Goal: Task Accomplishment & Management: Use online tool/utility

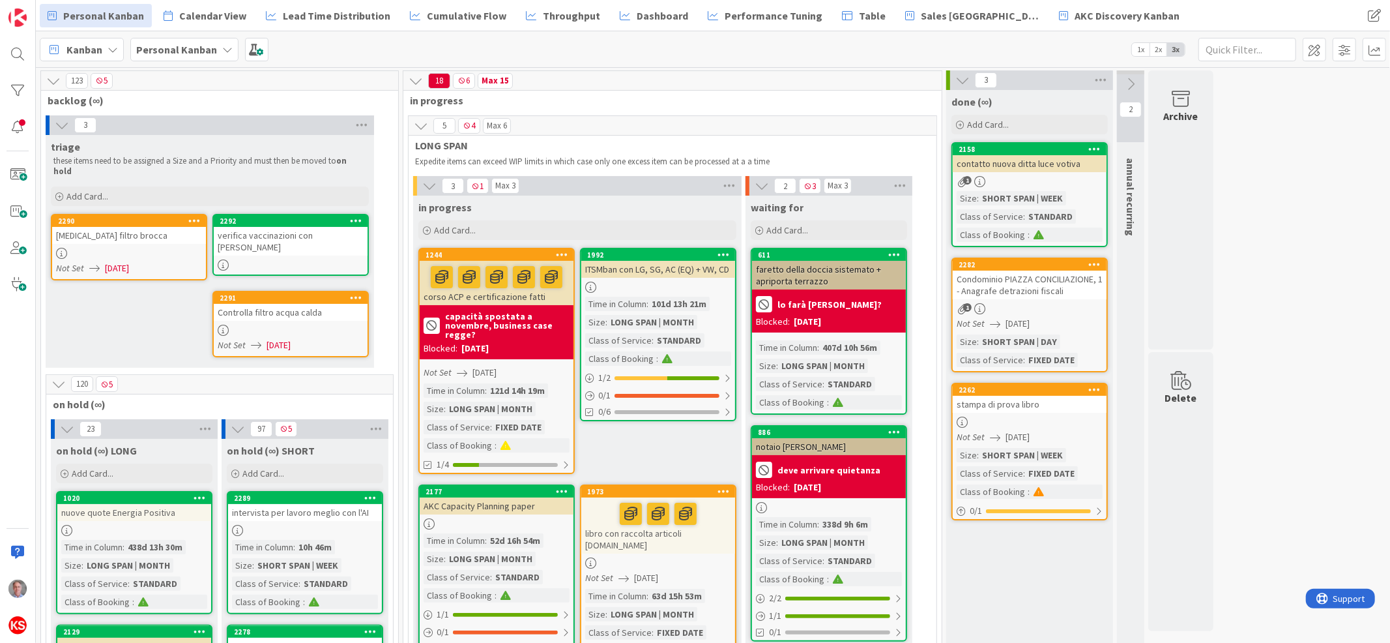
click at [296, 227] on div "verifica vaccinazioni con [PERSON_NAME]" at bounding box center [291, 241] width 154 height 29
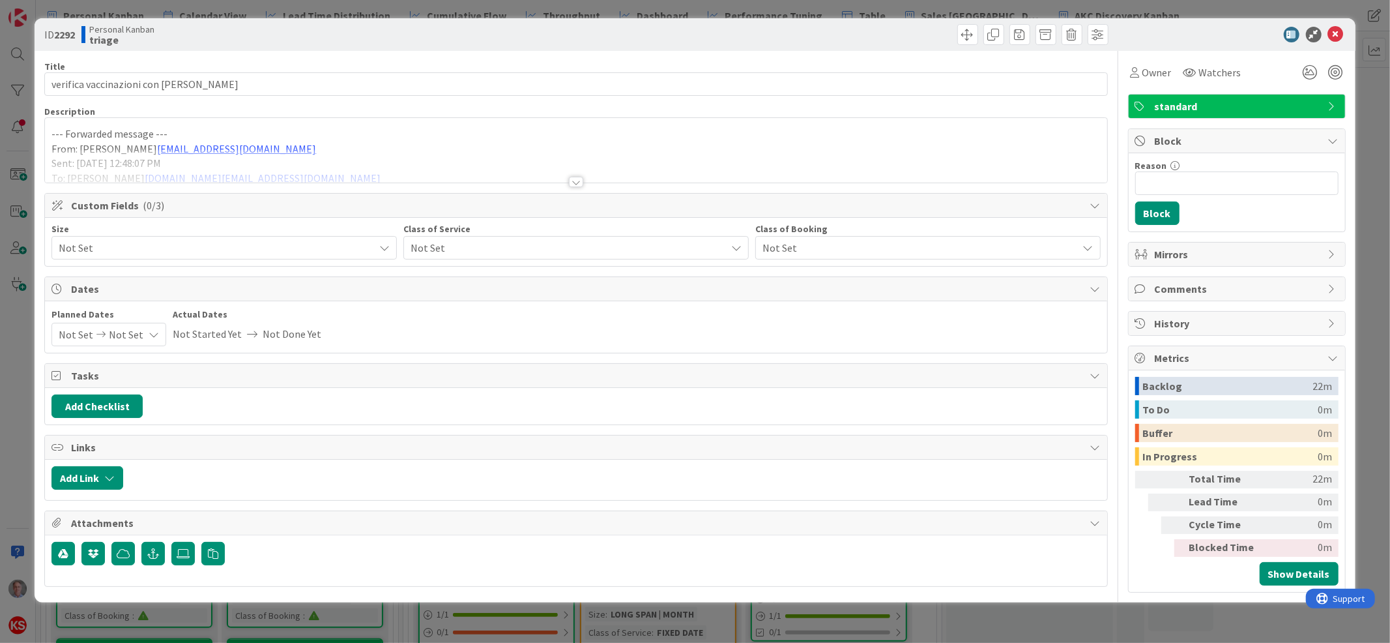
click at [1268, 98] on span "standard" at bounding box center [1238, 106] width 167 height 16
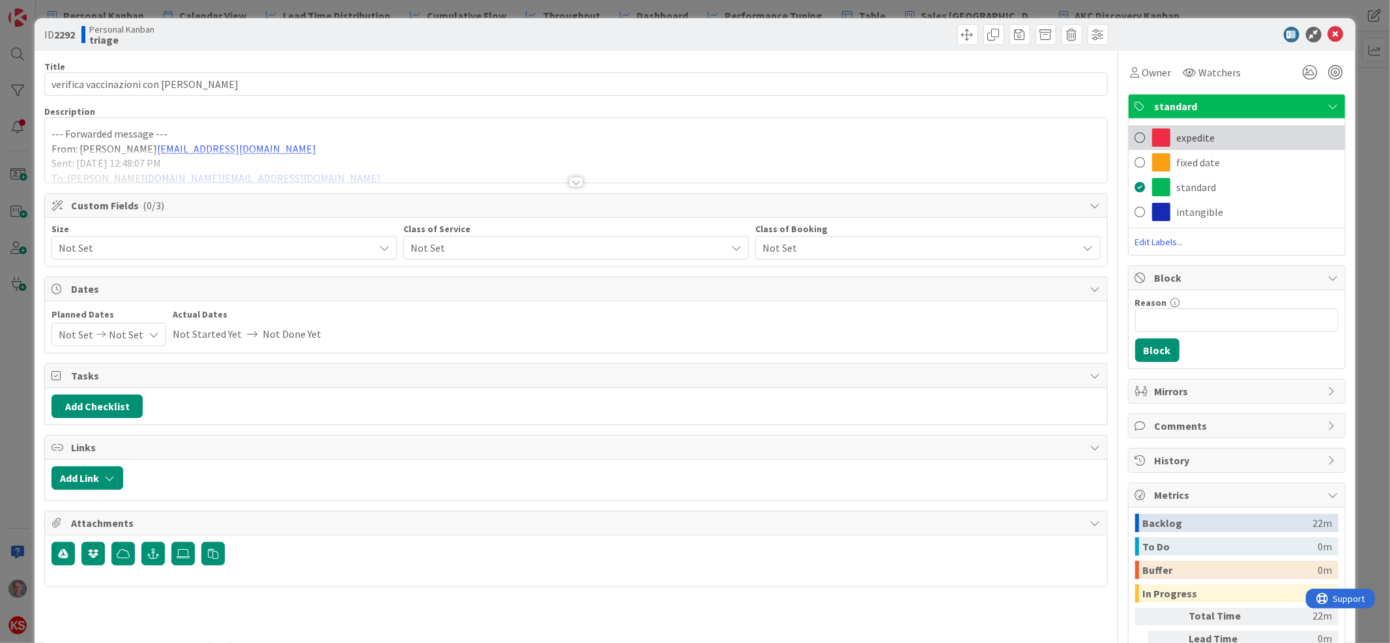
click at [1208, 140] on div "expedite" at bounding box center [1237, 137] width 216 height 25
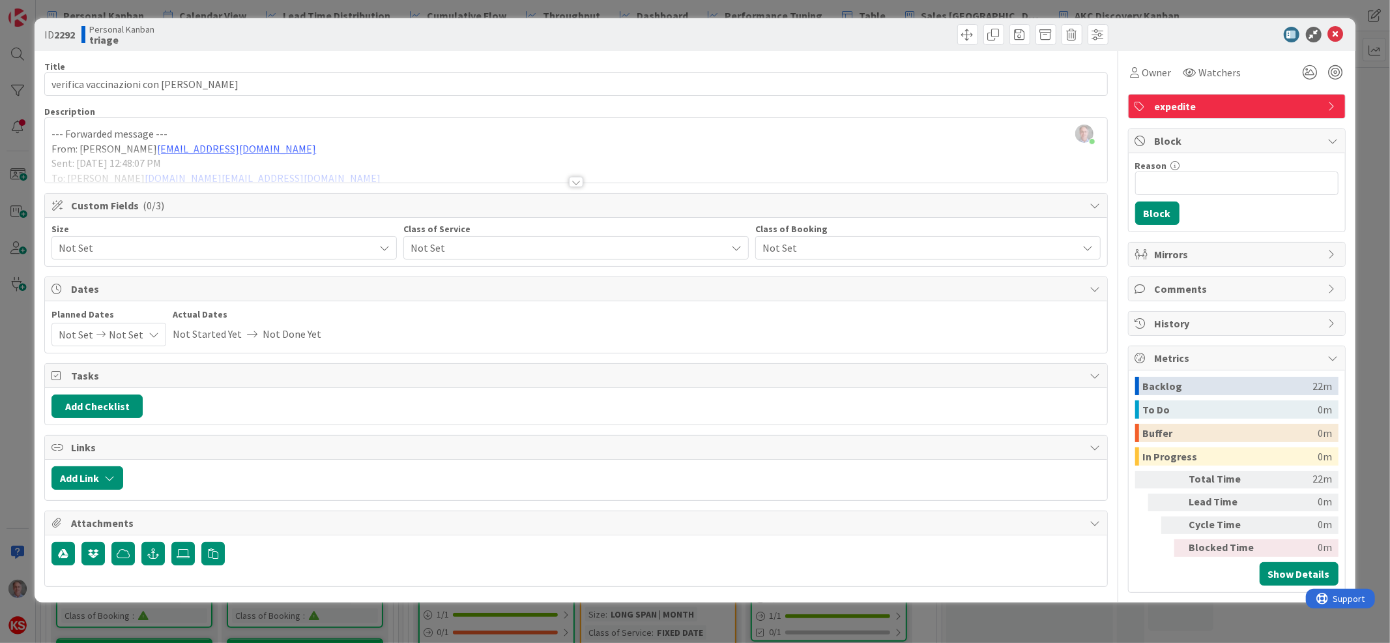
click at [553, 245] on span "Not Set" at bounding box center [565, 248] width 309 height 18
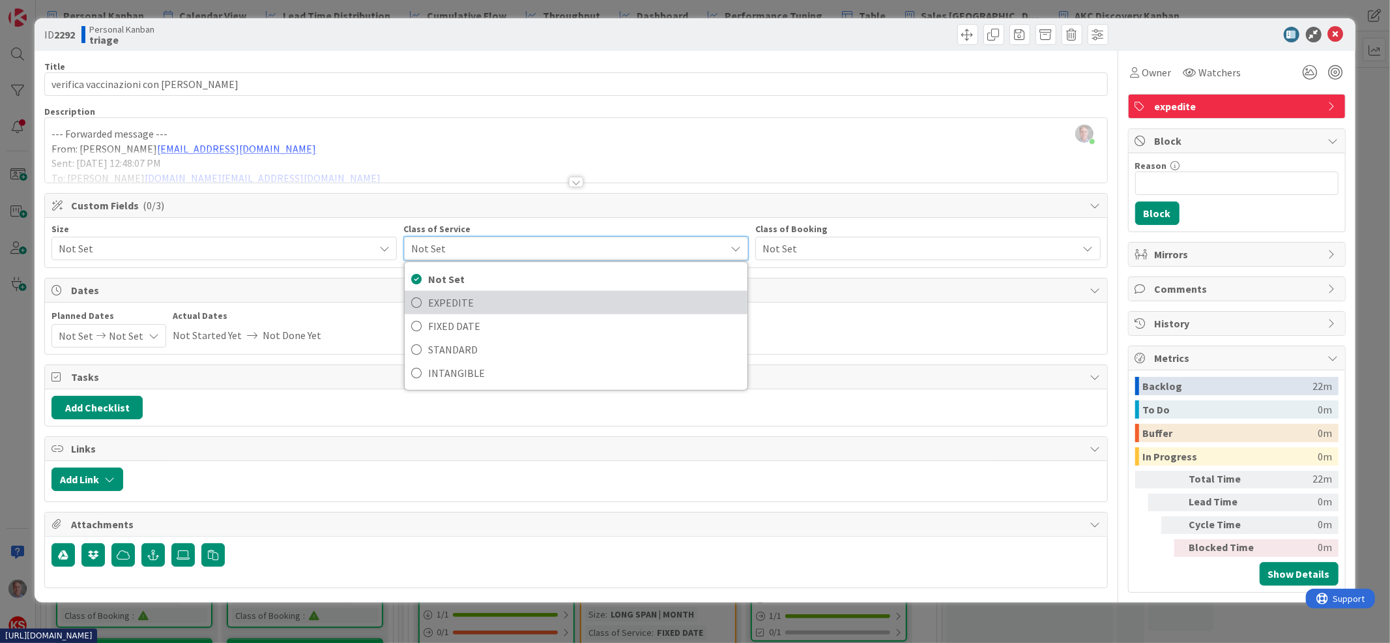
click at [540, 297] on span "EXPEDITE" at bounding box center [584, 303] width 313 height 20
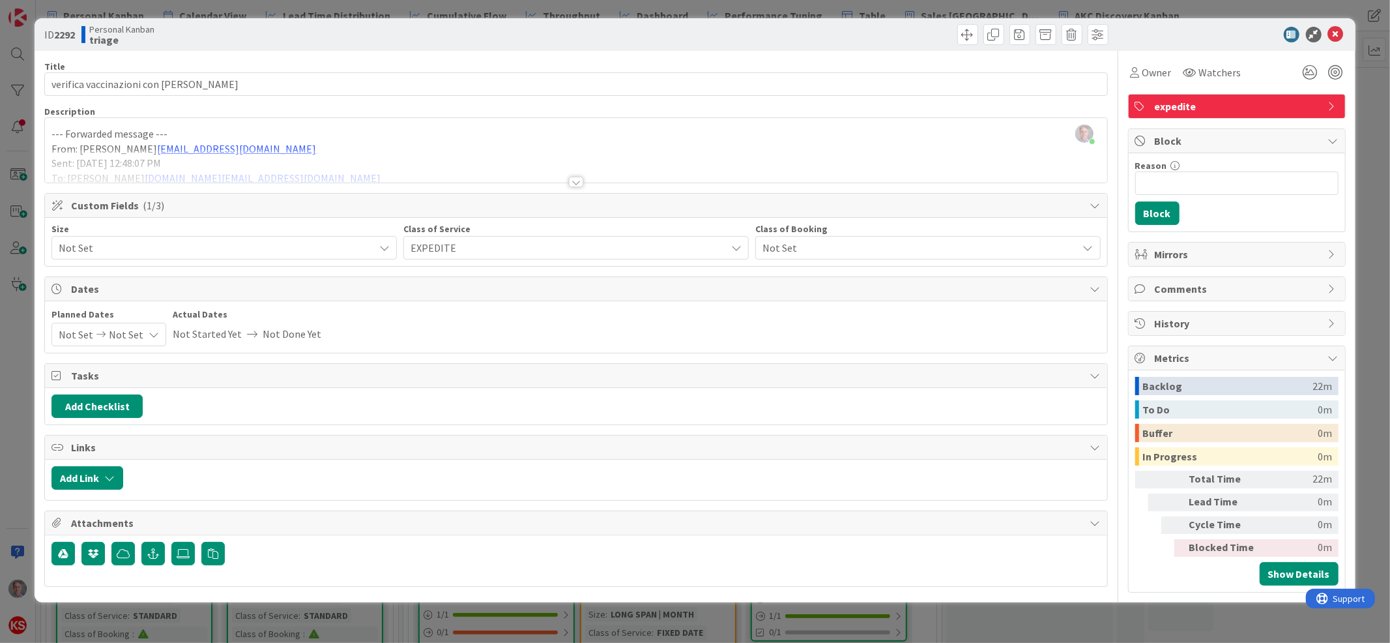
click at [353, 250] on span "Not Set" at bounding box center [213, 248] width 309 height 18
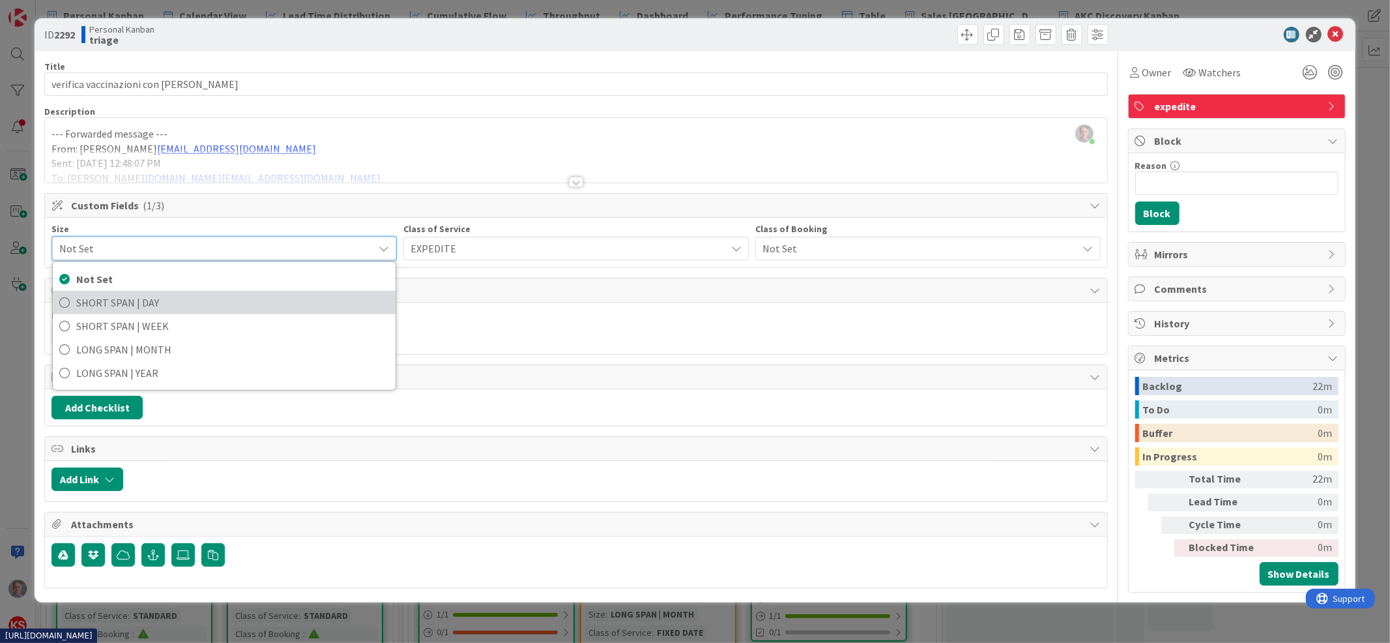
click at [340, 299] on span "SHORT SPAN | DAY" at bounding box center [232, 303] width 313 height 20
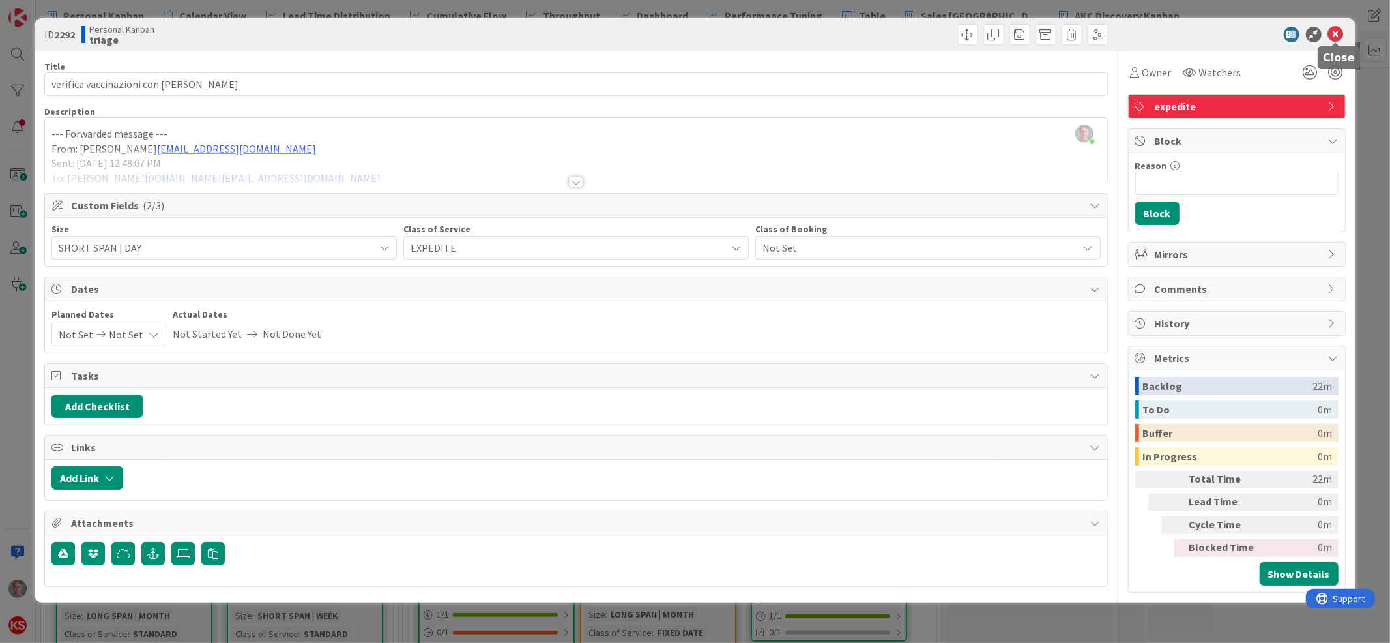
click at [1329, 35] on icon at bounding box center [1336, 35] width 16 height 16
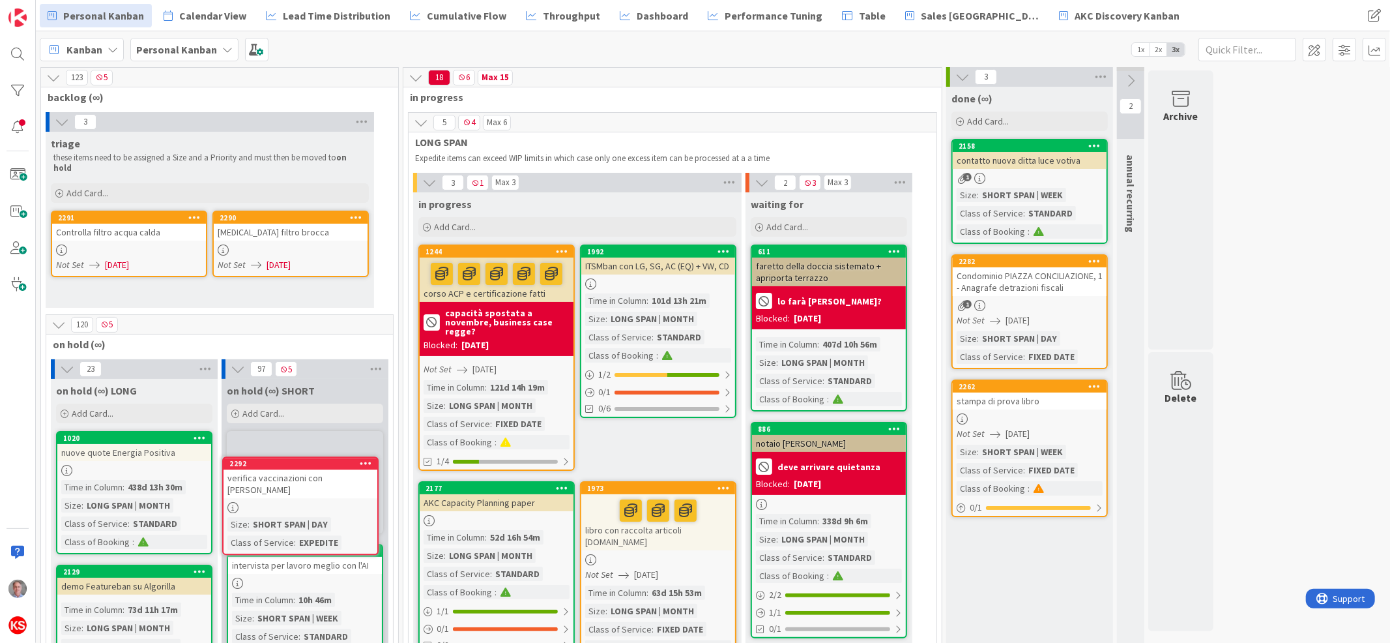
scroll to position [5, 0]
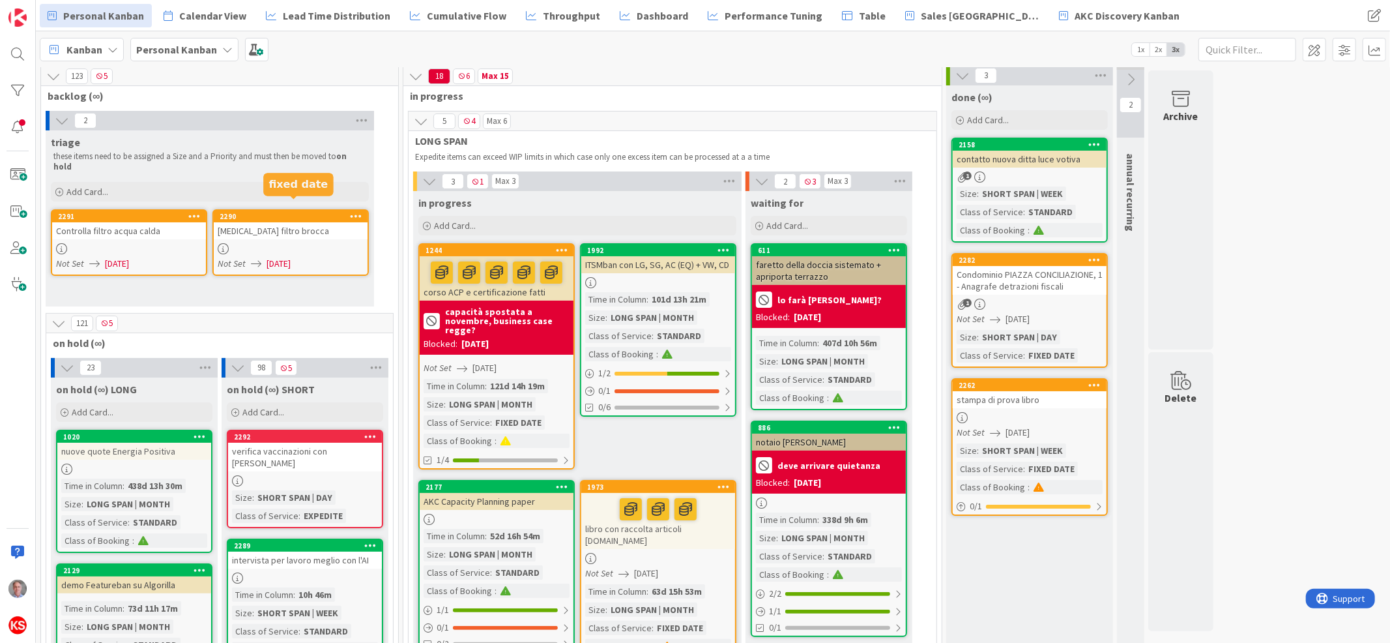
click at [307, 212] on div "2290" at bounding box center [294, 216] width 148 height 9
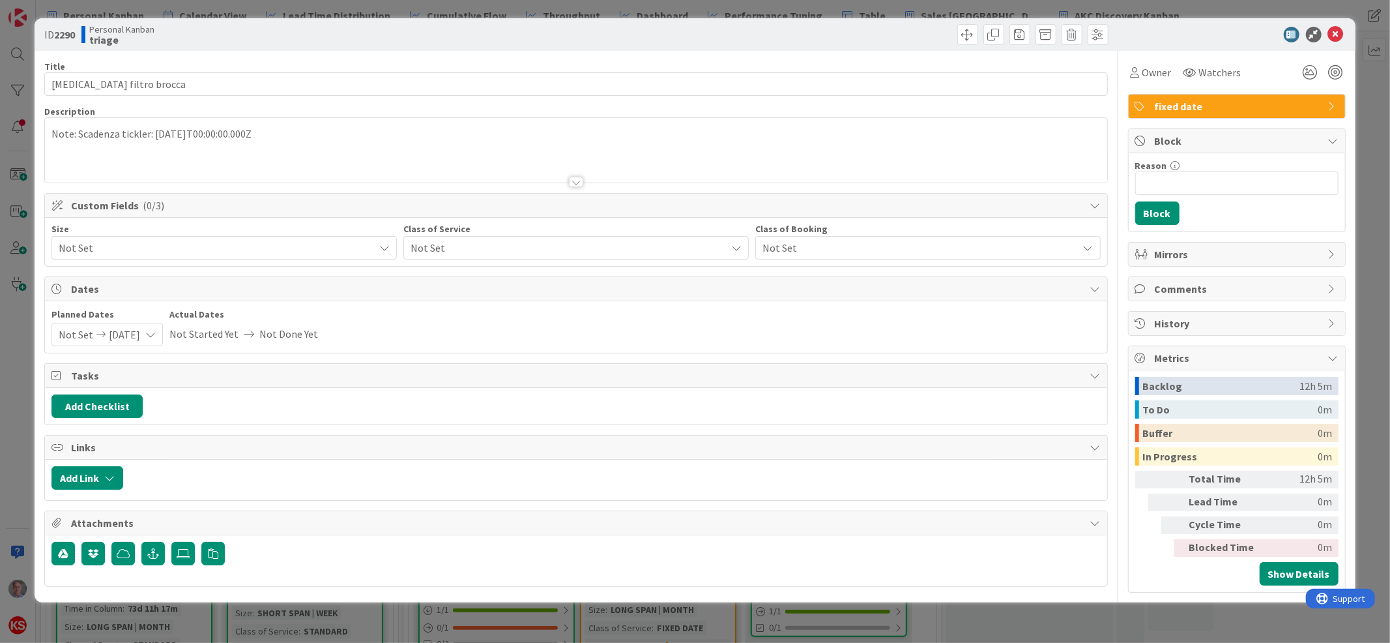
click at [319, 240] on span "Not Set" at bounding box center [213, 248] width 309 height 18
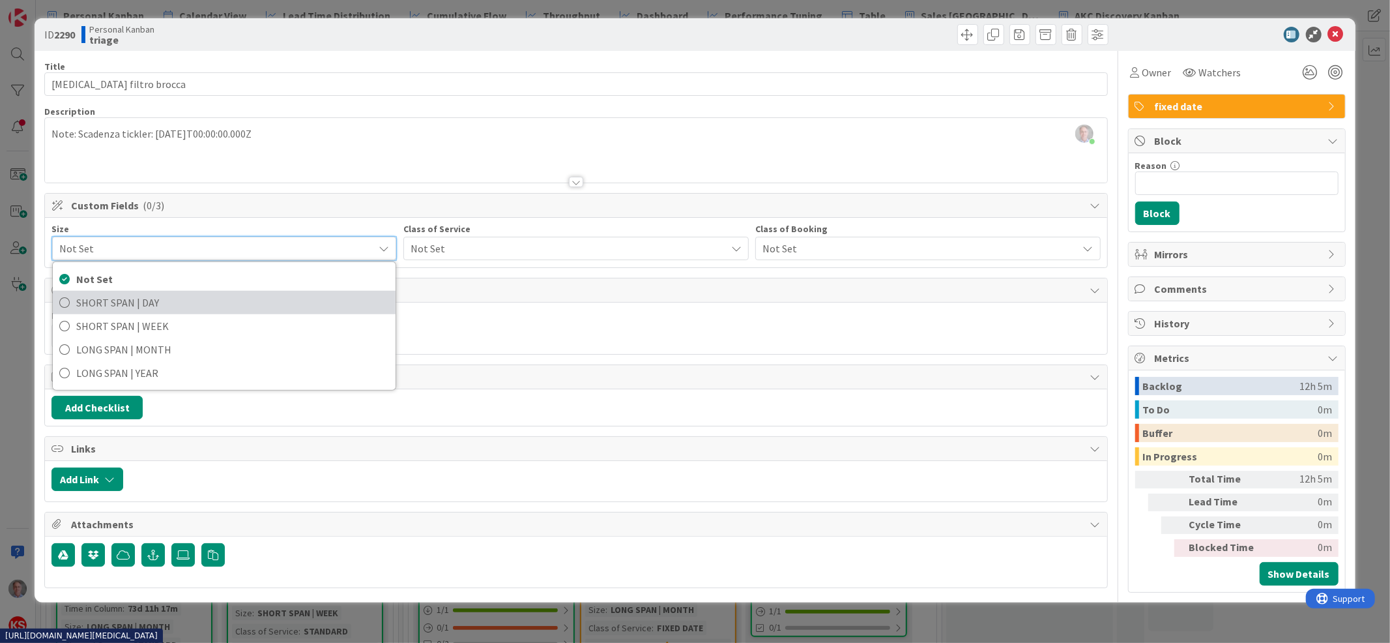
click at [259, 302] on span "SHORT SPAN | DAY" at bounding box center [232, 303] width 313 height 20
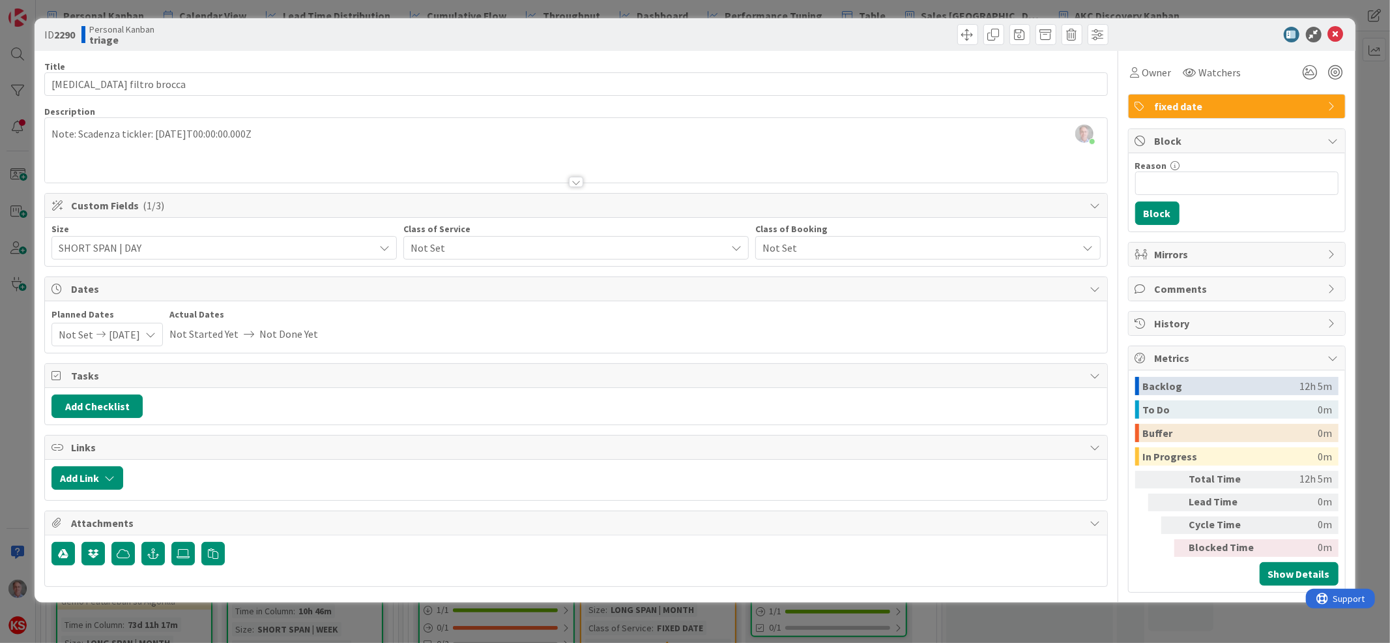
click at [458, 244] on span "Not Set" at bounding box center [565, 248] width 309 height 18
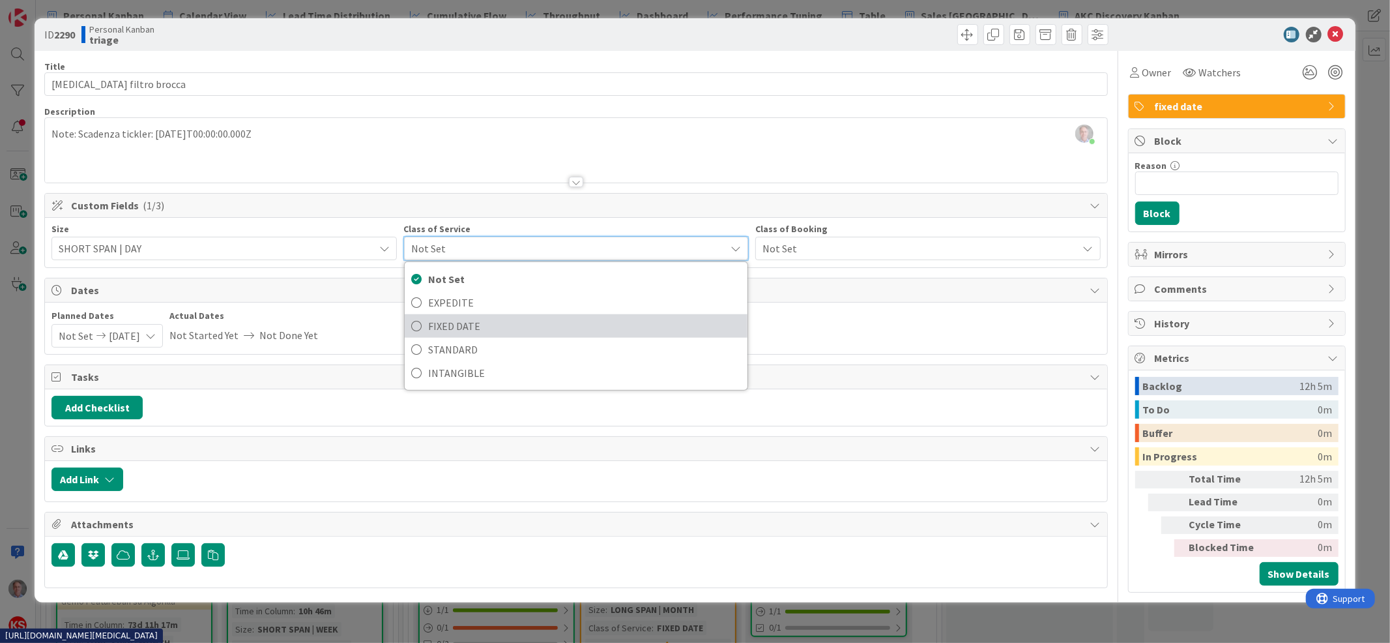
click at [457, 327] on span "FIXED DATE" at bounding box center [584, 326] width 313 height 20
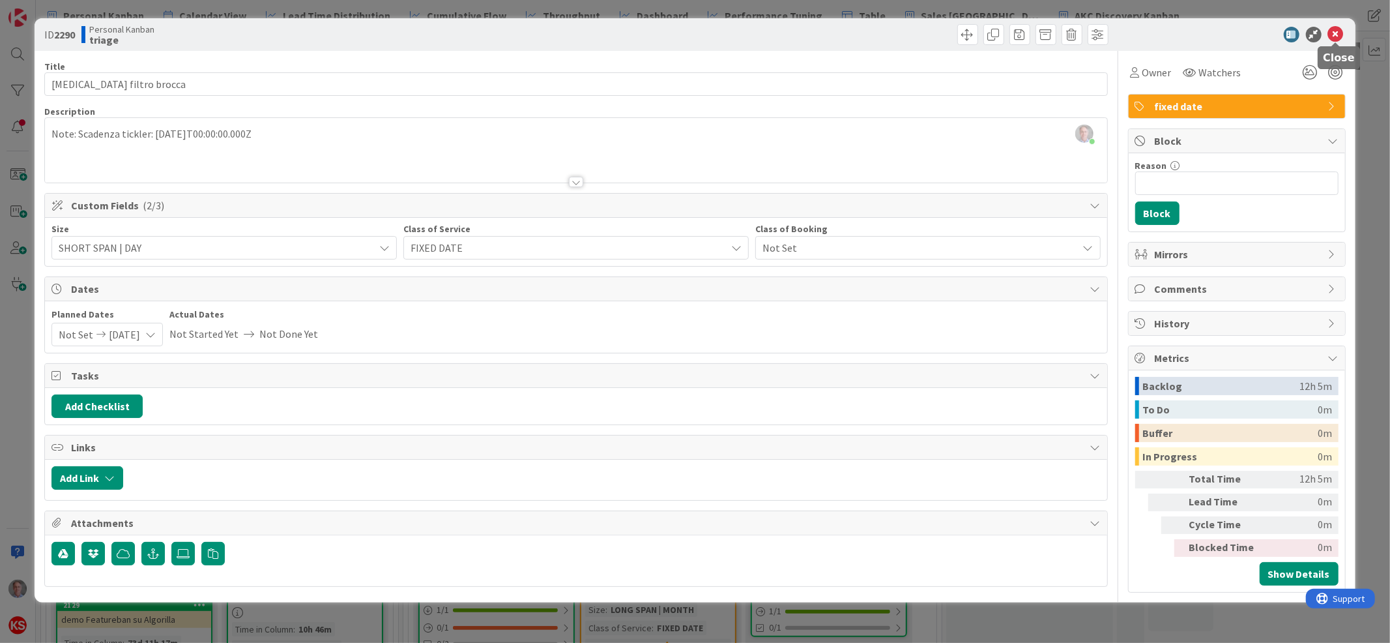
click at [1335, 31] on icon at bounding box center [1336, 35] width 16 height 16
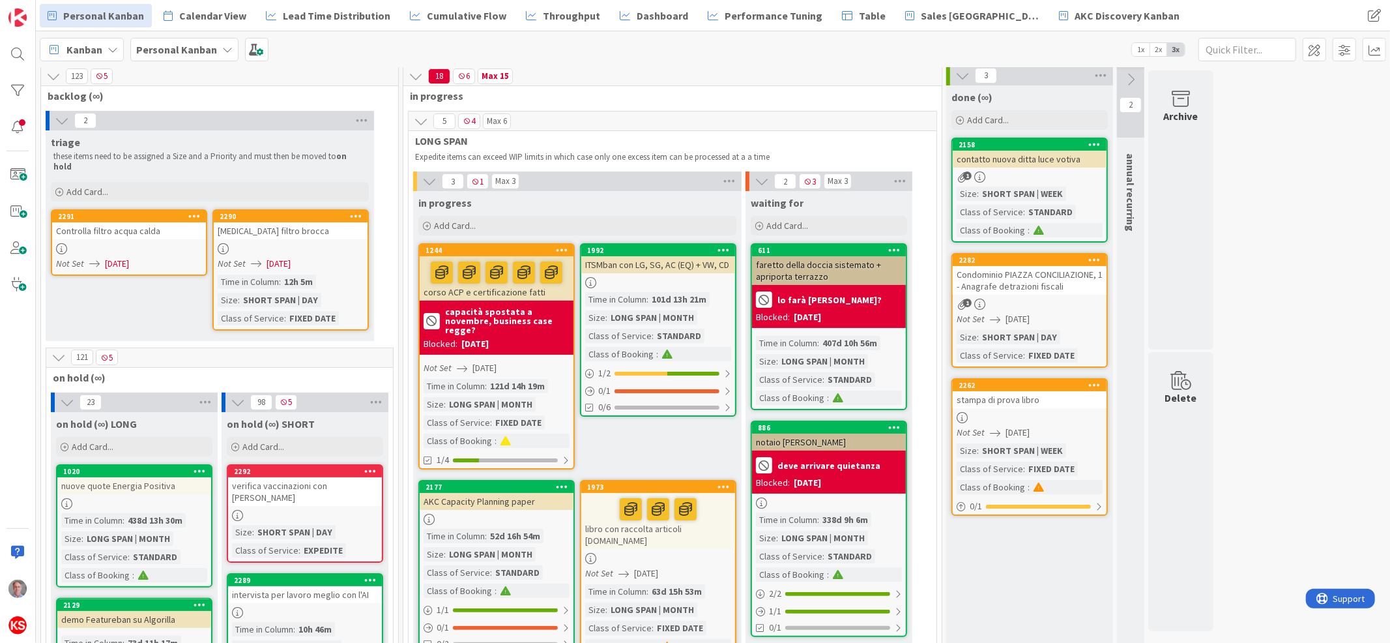
click at [139, 243] on div at bounding box center [129, 248] width 154 height 11
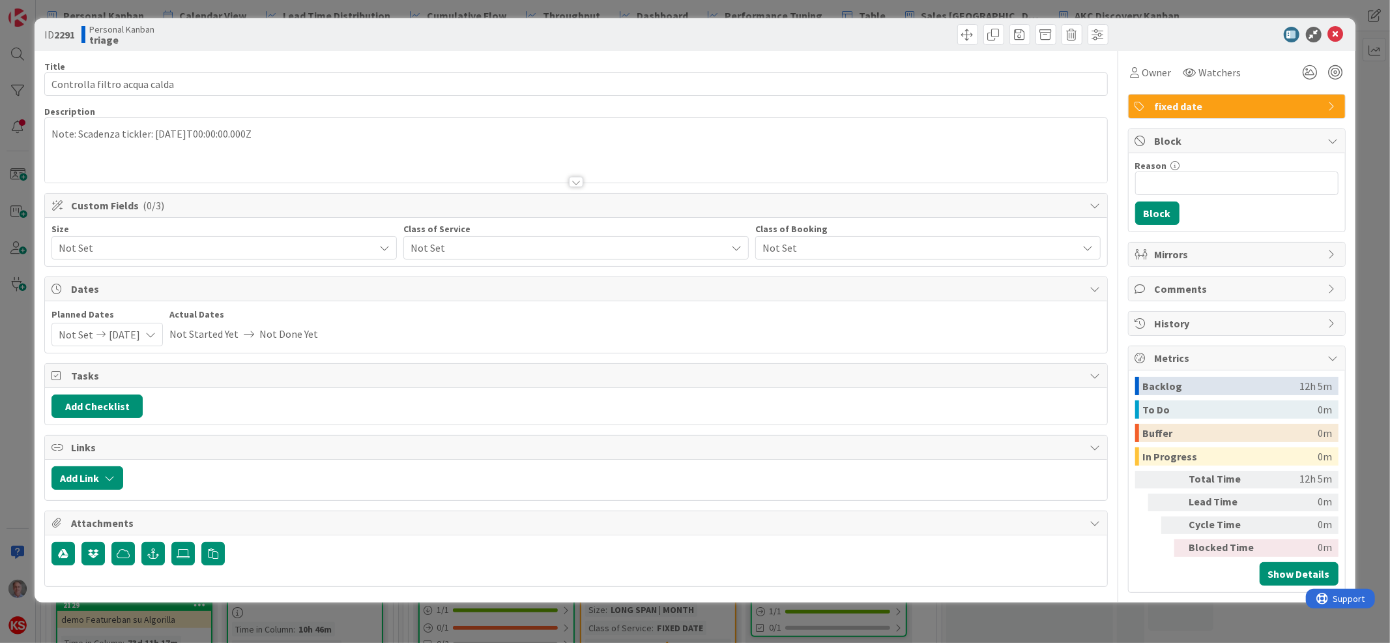
click at [347, 243] on span "Not Set" at bounding box center [213, 248] width 309 height 18
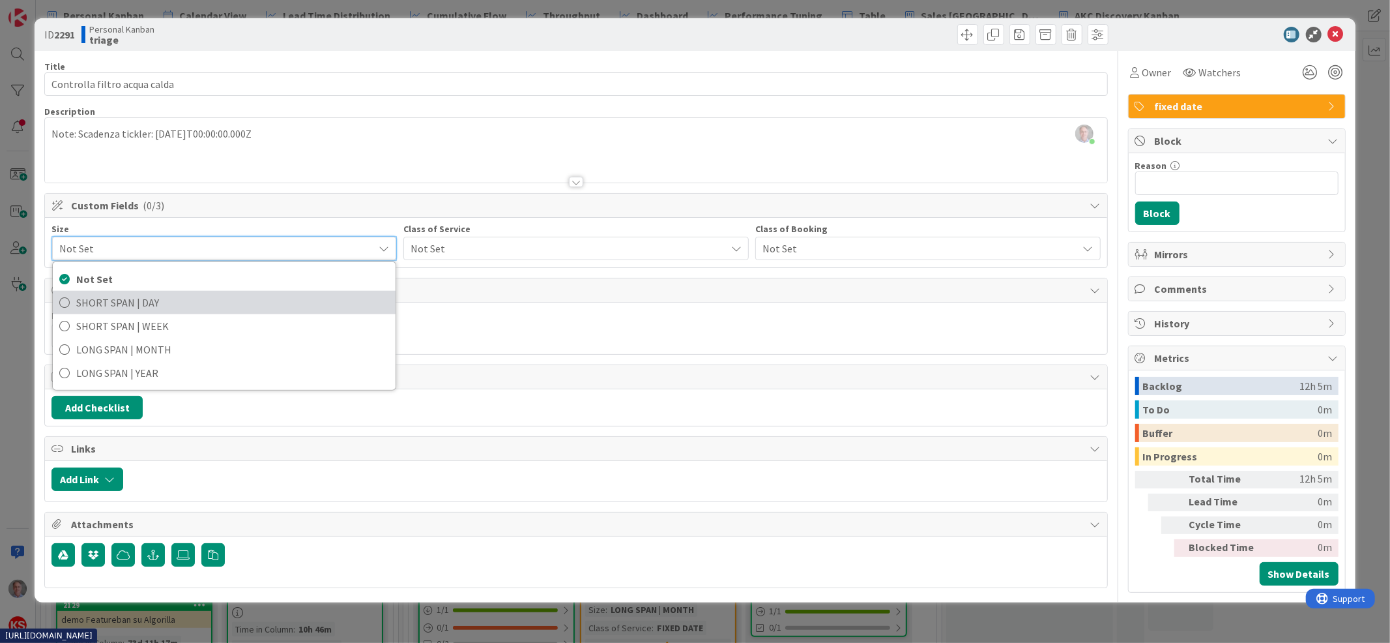
click at [299, 304] on span "SHORT SPAN | DAY" at bounding box center [232, 303] width 313 height 20
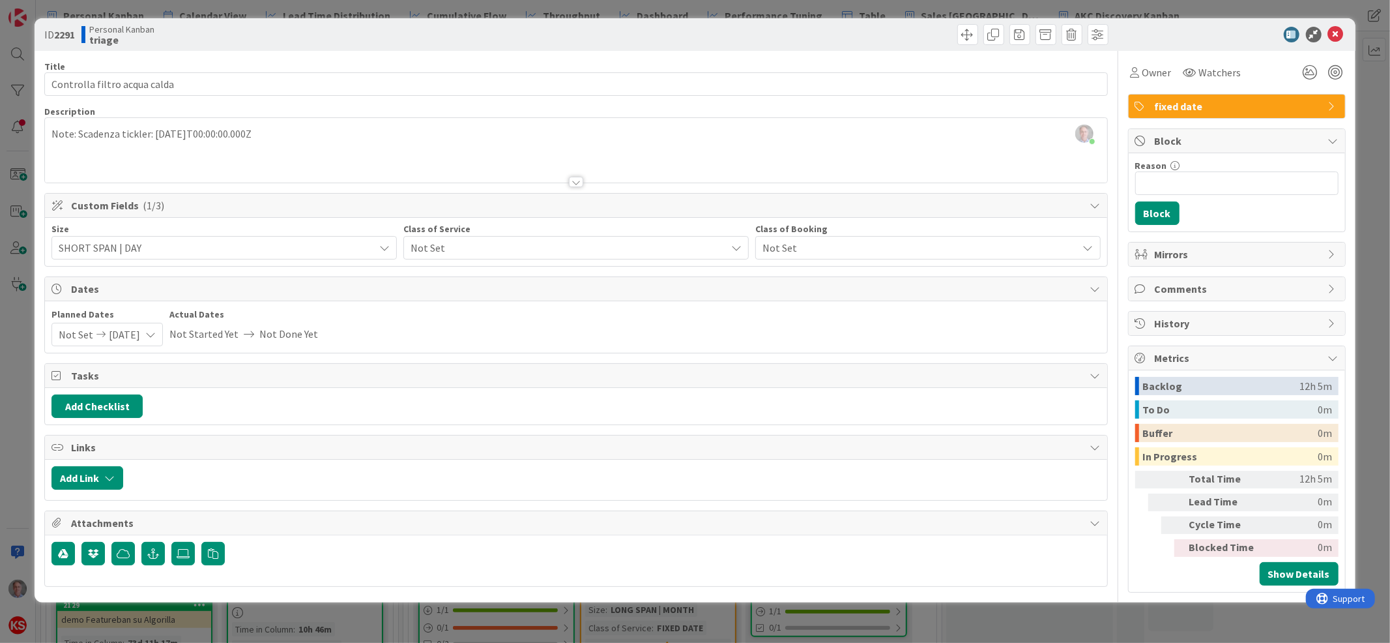
click at [536, 251] on span "Not Set" at bounding box center [565, 248] width 309 height 18
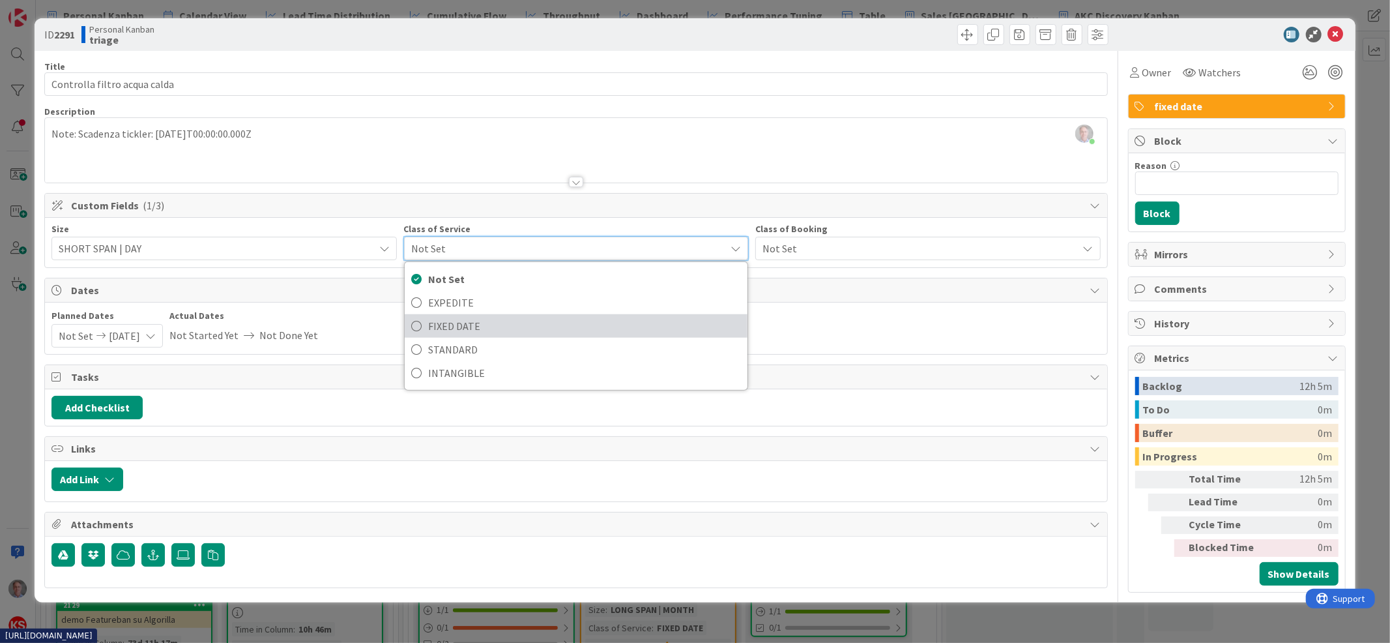
click at [514, 331] on span "FIXED DATE" at bounding box center [584, 326] width 313 height 20
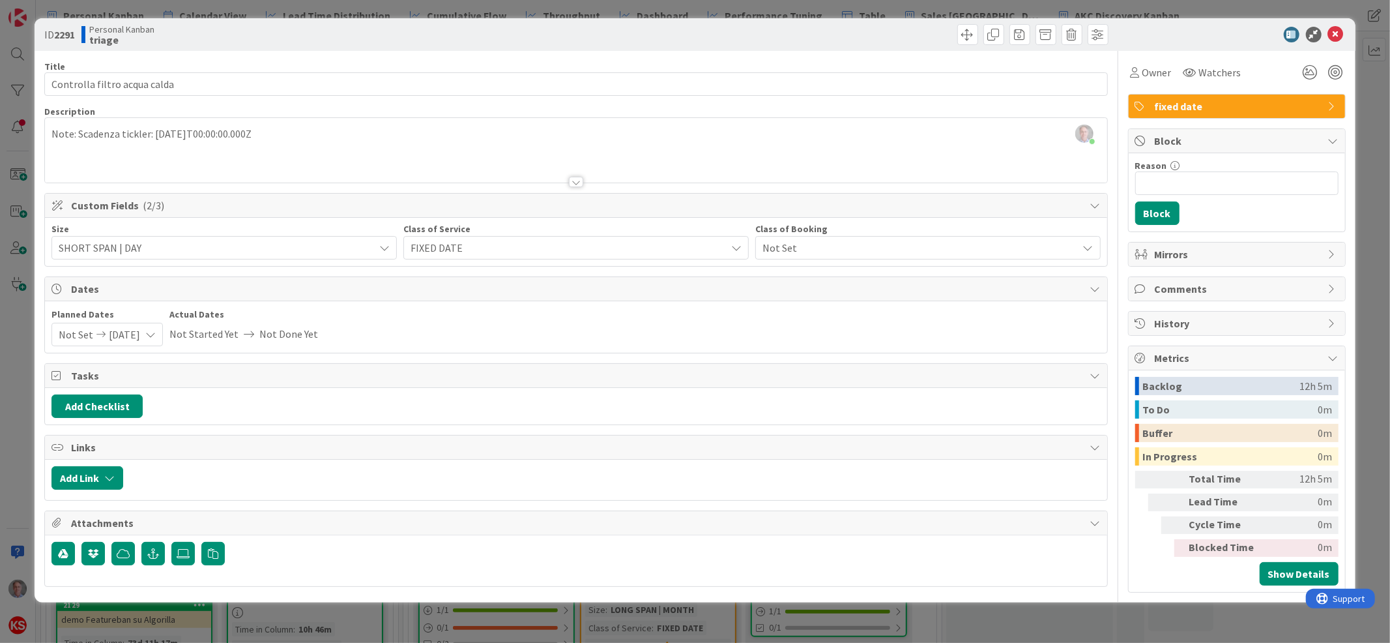
click at [1343, 35] on icon at bounding box center [1336, 35] width 16 height 16
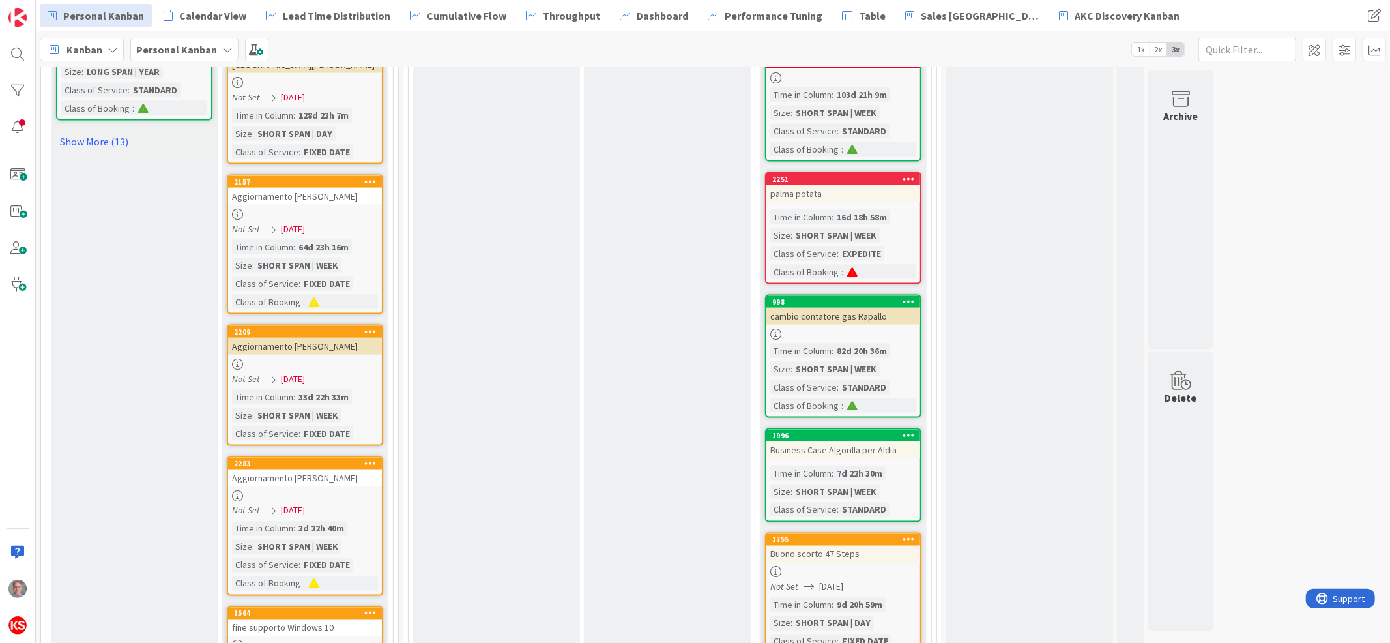
scroll to position [1690, 0]
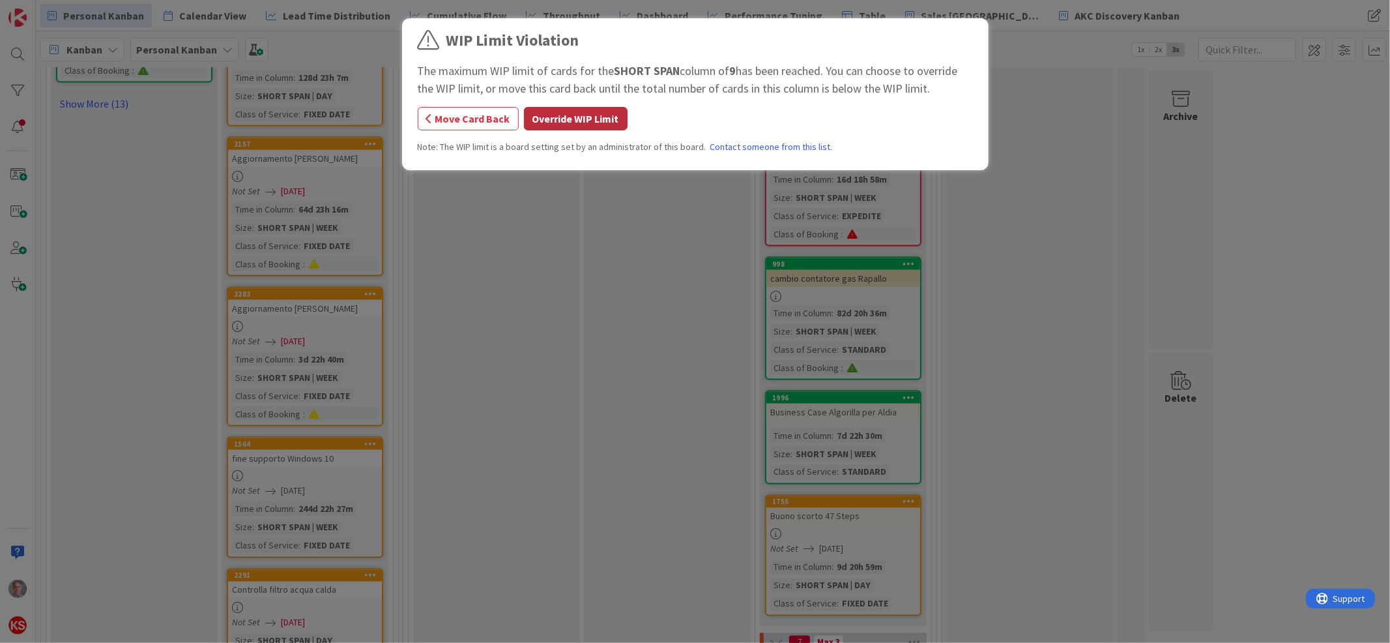
click at [592, 125] on button "Override WIP Limit" at bounding box center [576, 118] width 104 height 23
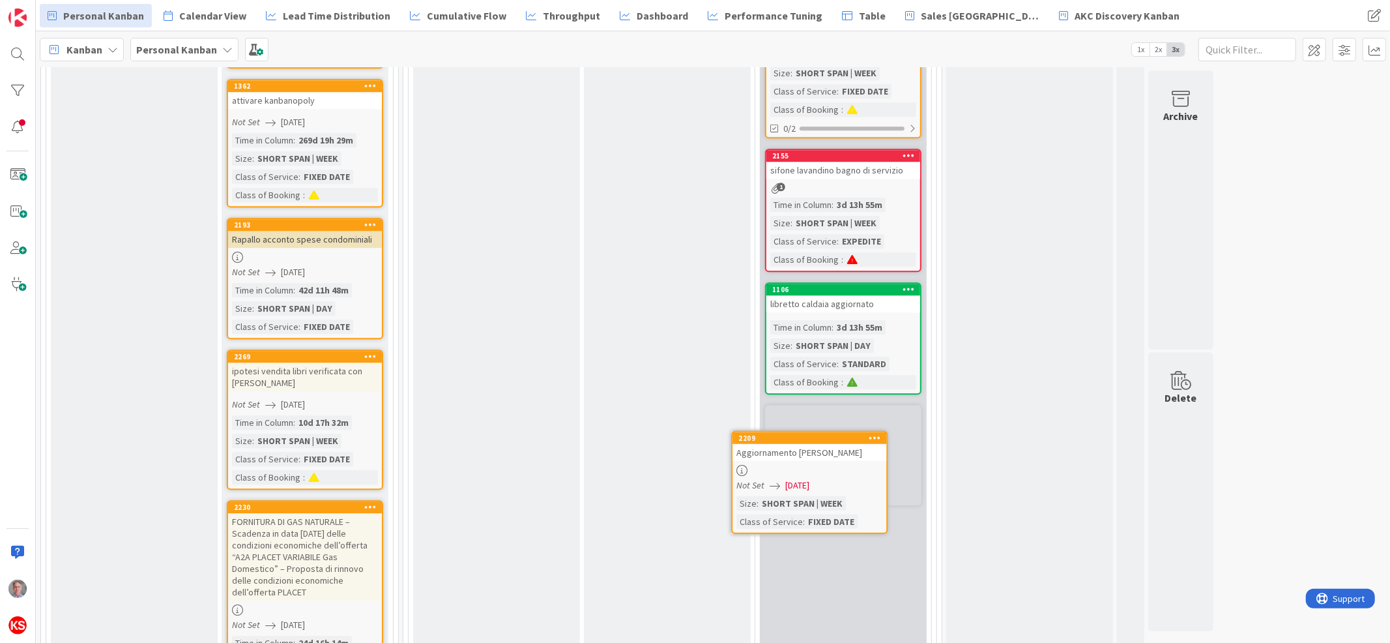
scroll to position [3038, 0]
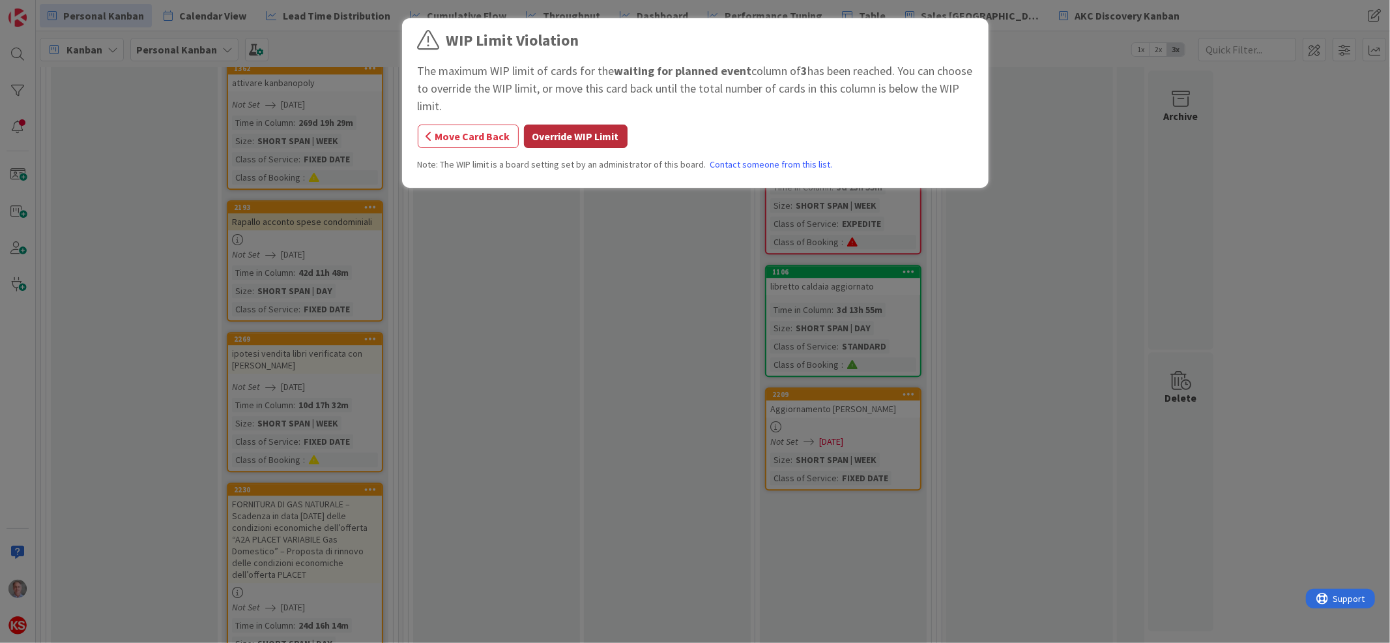
click at [594, 141] on button "Override WIP Limit" at bounding box center [576, 135] width 104 height 23
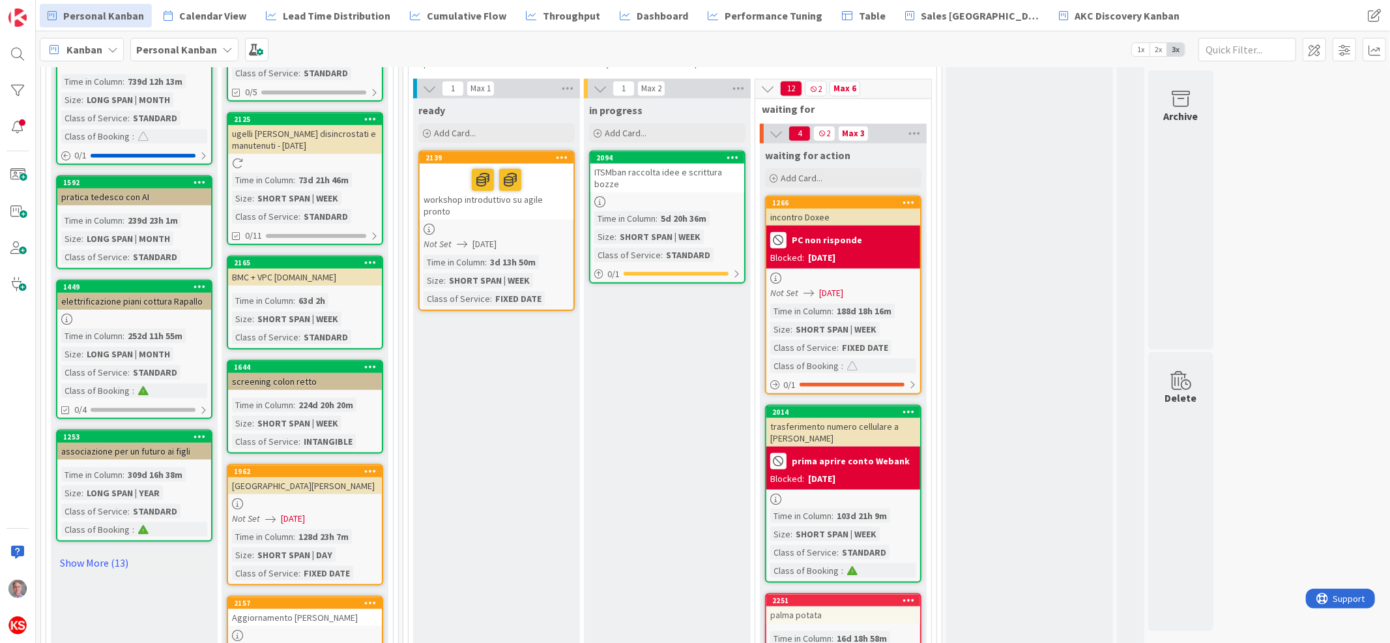
scroll to position [1139, 0]
